Goal: Task Accomplishment & Management: Use online tool/utility

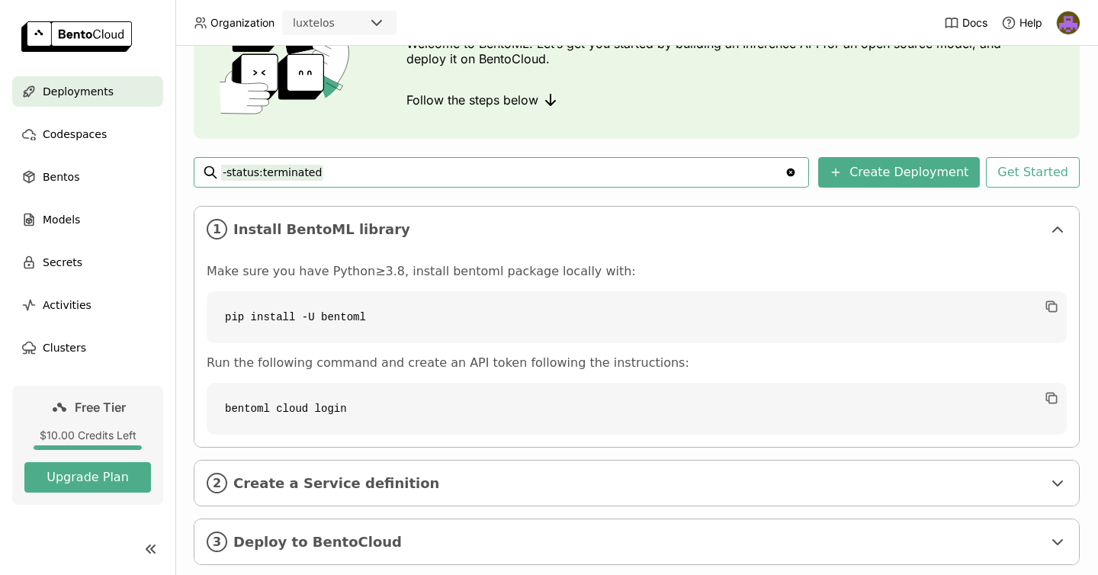
scroll to position [149, 0]
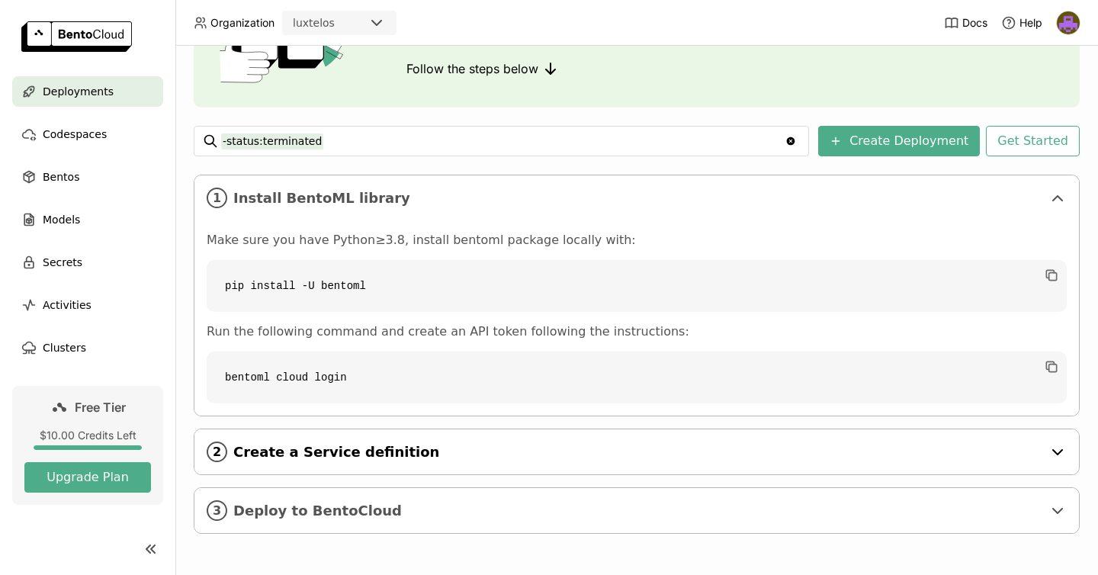
click at [531, 448] on span "Create a Service definition" at bounding box center [637, 452] width 809 height 17
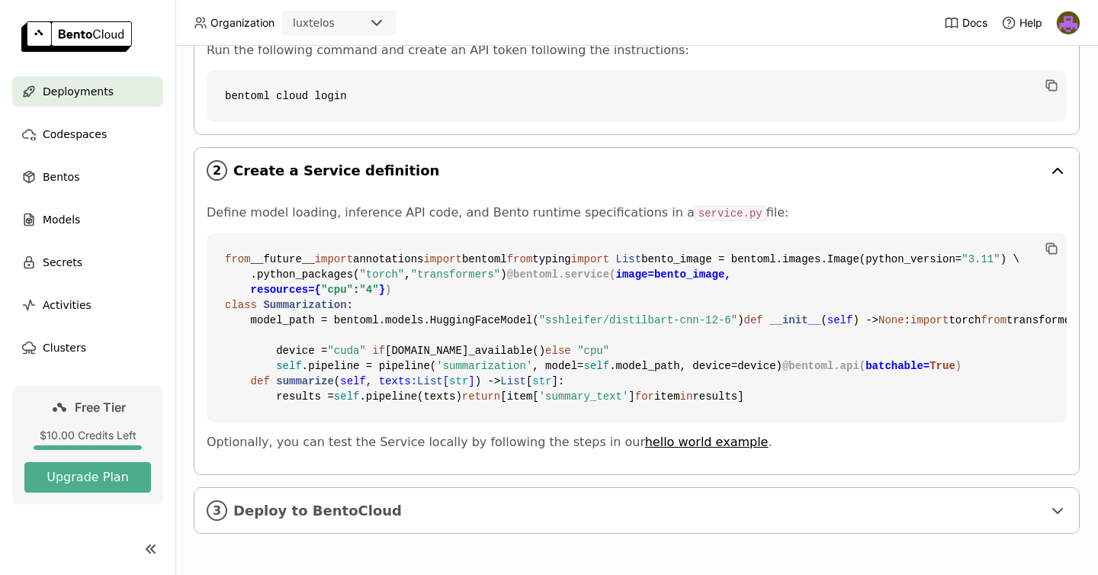
scroll to position [704, 0]
click at [507, 503] on span "Deploy to BentoCloud" at bounding box center [637, 510] width 809 height 17
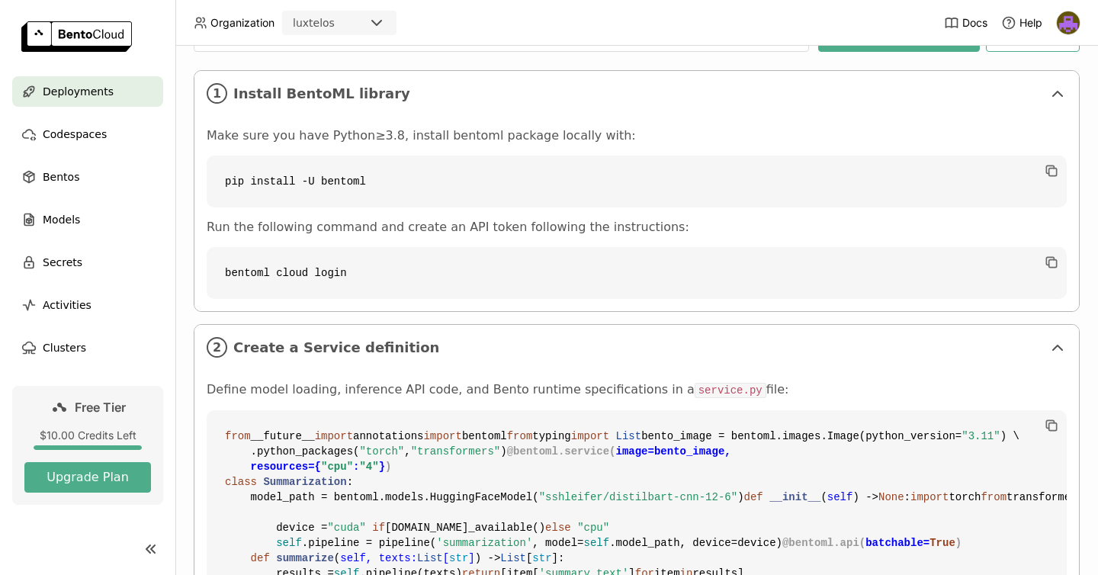
scroll to position [0, 0]
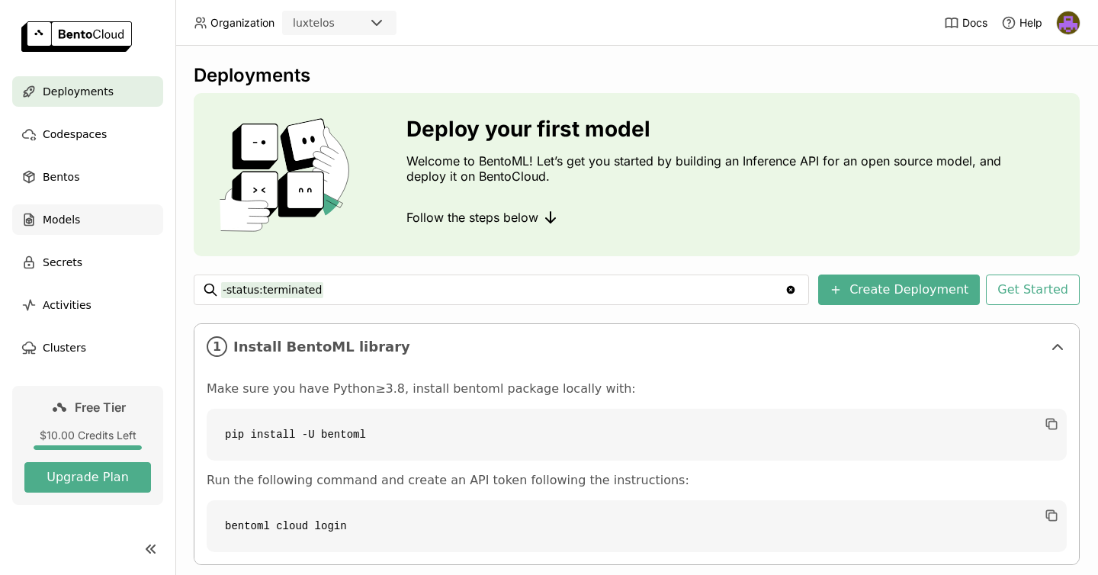
click at [72, 226] on span "Models" at bounding box center [61, 219] width 37 height 18
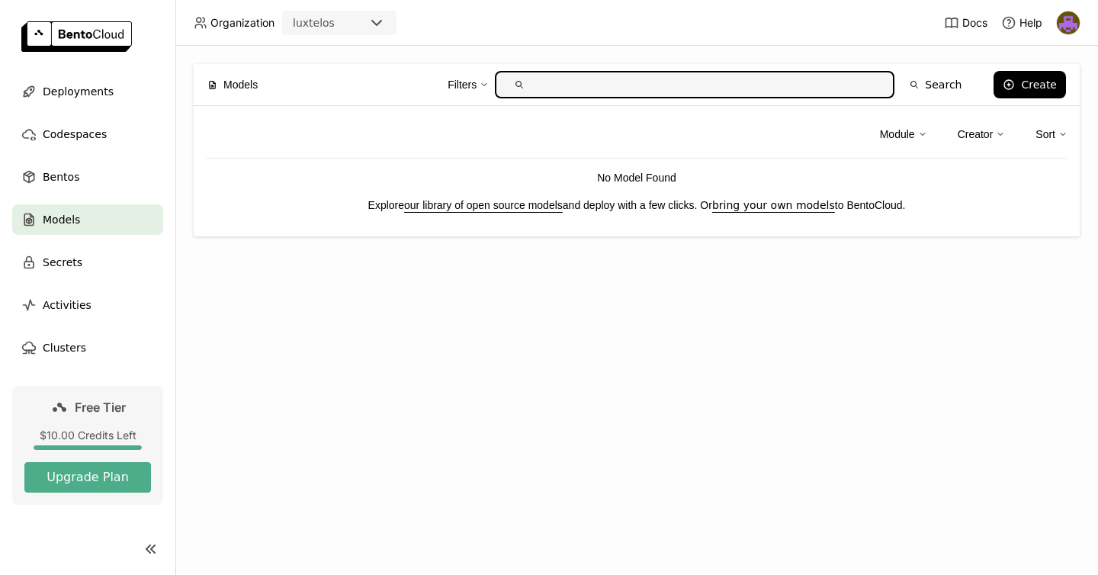
click at [449, 206] on link "our library of open source models" at bounding box center [483, 205] width 159 height 12
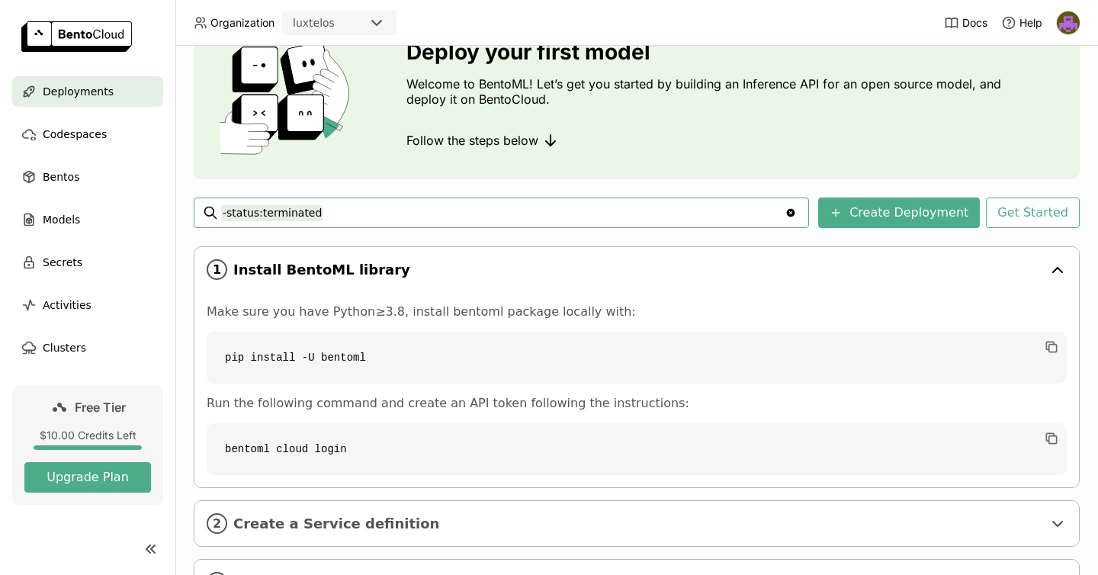
scroll to position [149, 0]
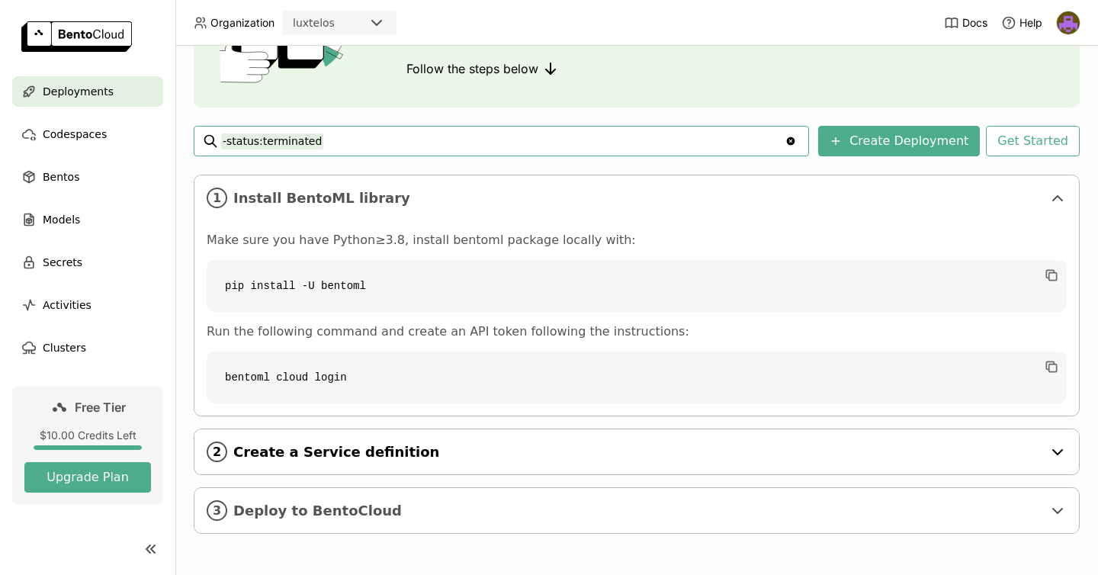
click at [412, 455] on span "Create a Service definition" at bounding box center [637, 452] width 809 height 17
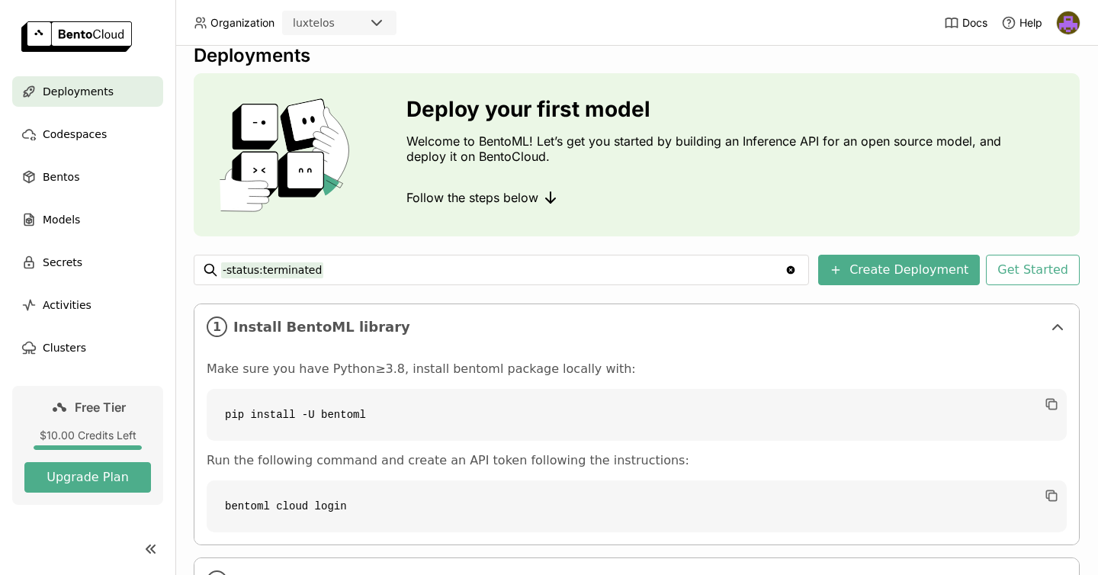
scroll to position [19, 0]
click at [117, 233] on div "Models" at bounding box center [87, 219] width 151 height 30
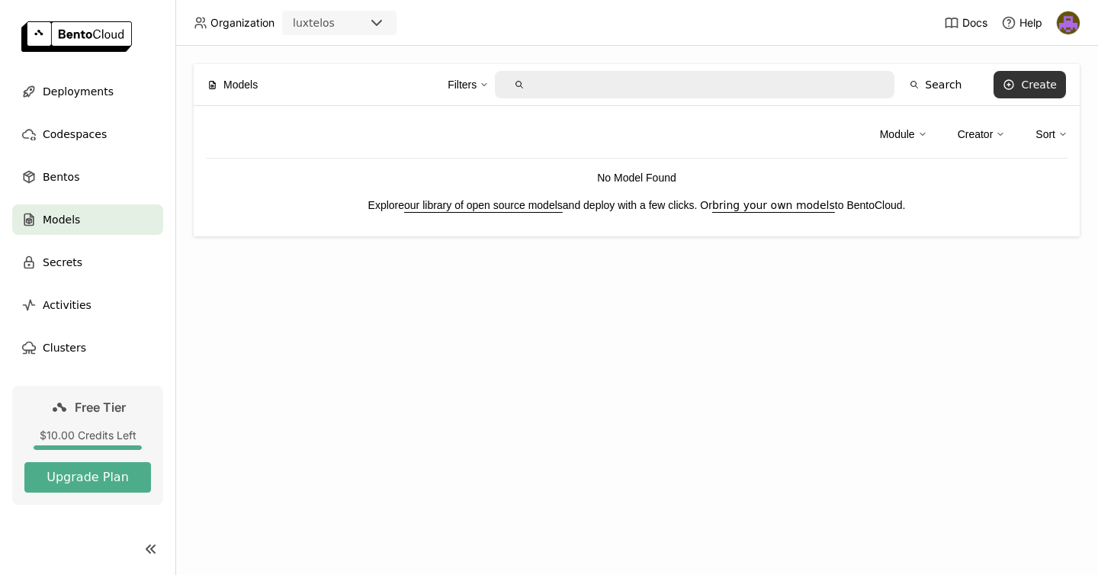
click at [1049, 84] on div "Create" at bounding box center [1039, 85] width 36 height 12
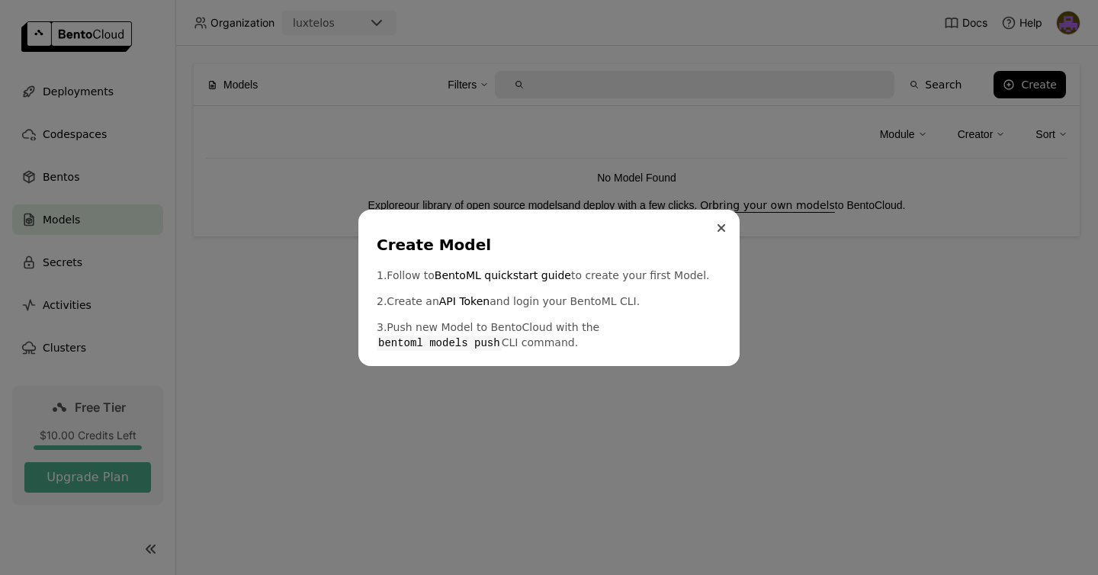
click at [723, 226] on icon "Close" at bounding box center [721, 228] width 8 height 8
